Goal: Find specific page/section: Find specific page/section

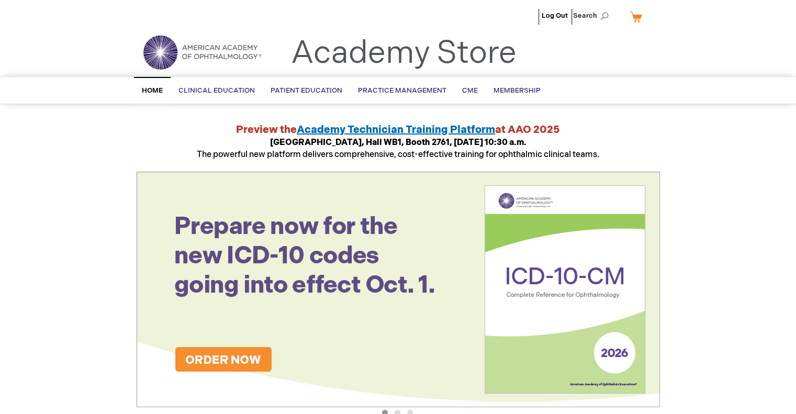
click at [516, 16] on ul "Log Out Search" at bounding box center [398, 18] width 539 height 37
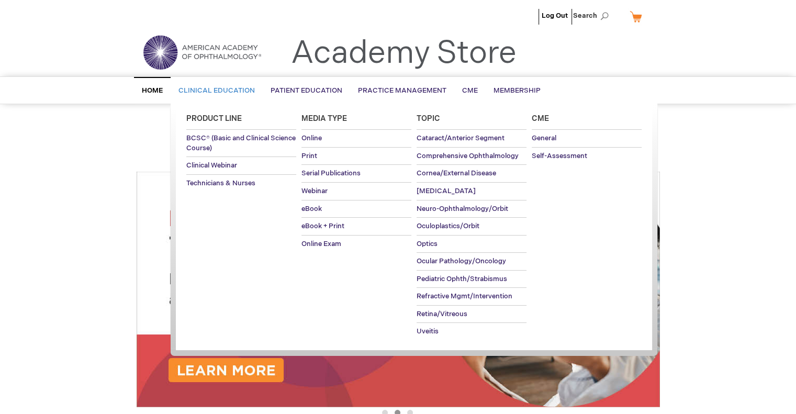
click at [184, 85] on link "Clinical Education" at bounding box center [217, 91] width 92 height 26
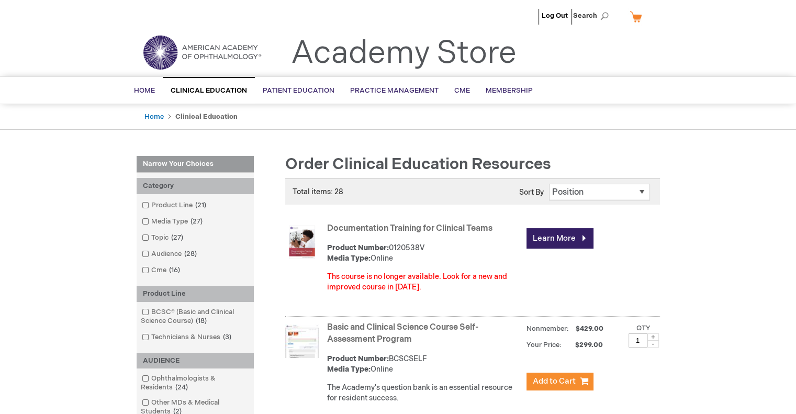
click at [528, 18] on ul "Log Out Search" at bounding box center [398, 18] width 539 height 37
click at [149, 116] on link "Home" at bounding box center [153, 116] width 19 height 8
